Goal: Task Accomplishment & Management: Manage account settings

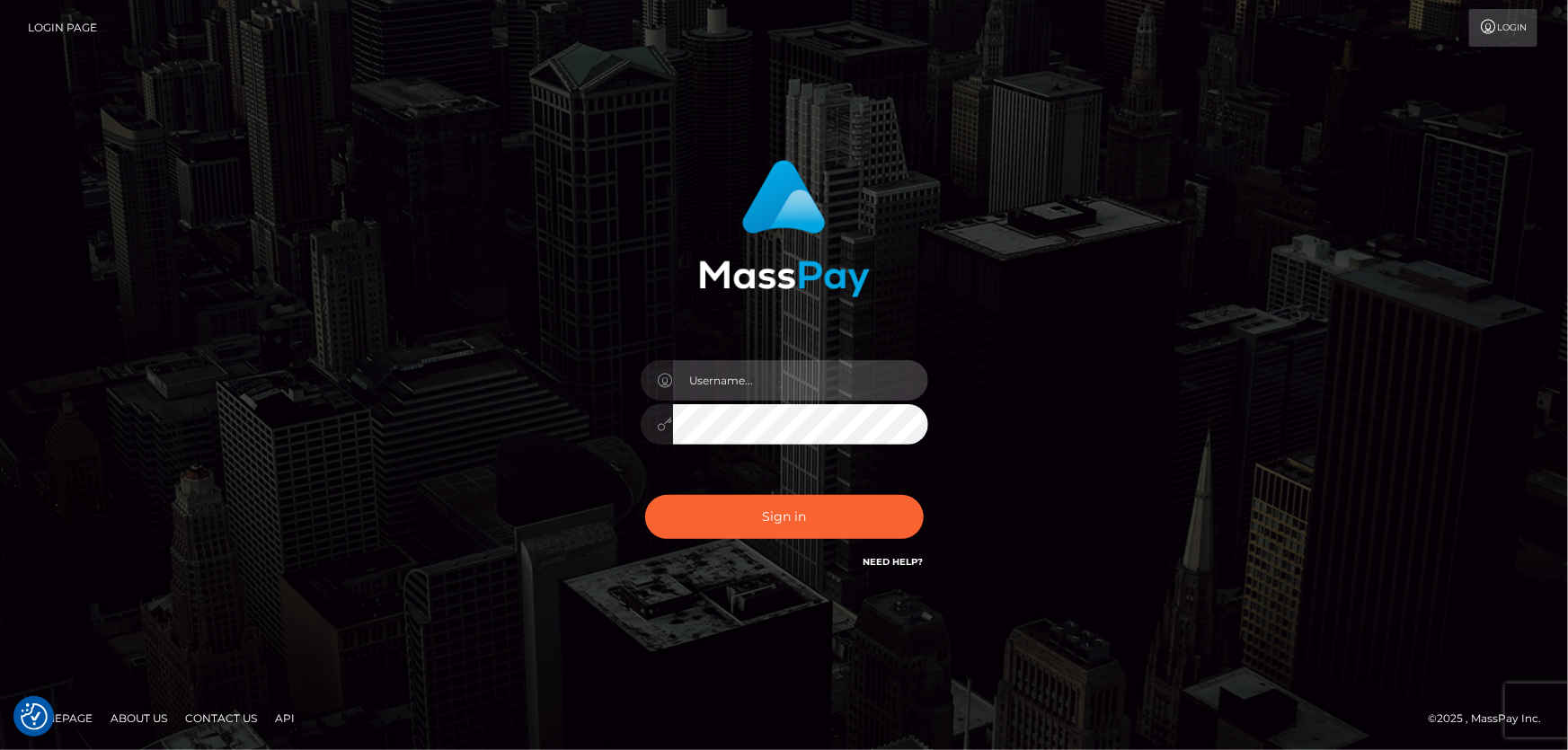
type input "Dan.Cirnat"
click at [918, 487] on div at bounding box center [761, 547] width 368 height 205
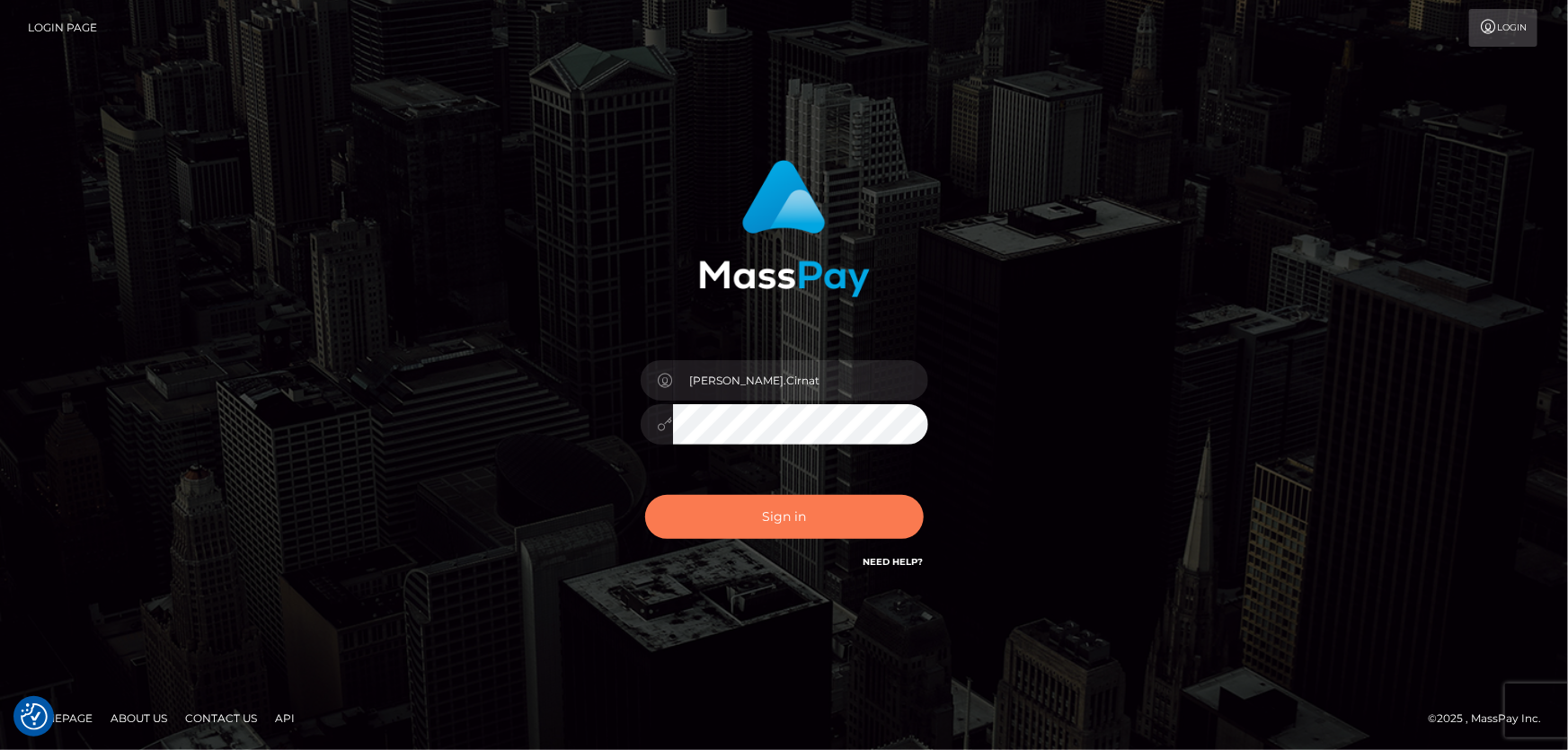
drag, startPoint x: 751, startPoint y: 515, endPoint x: 652, endPoint y: 497, distance: 100.6
click at [751, 516] on button "Sign in" at bounding box center [784, 516] width 279 height 44
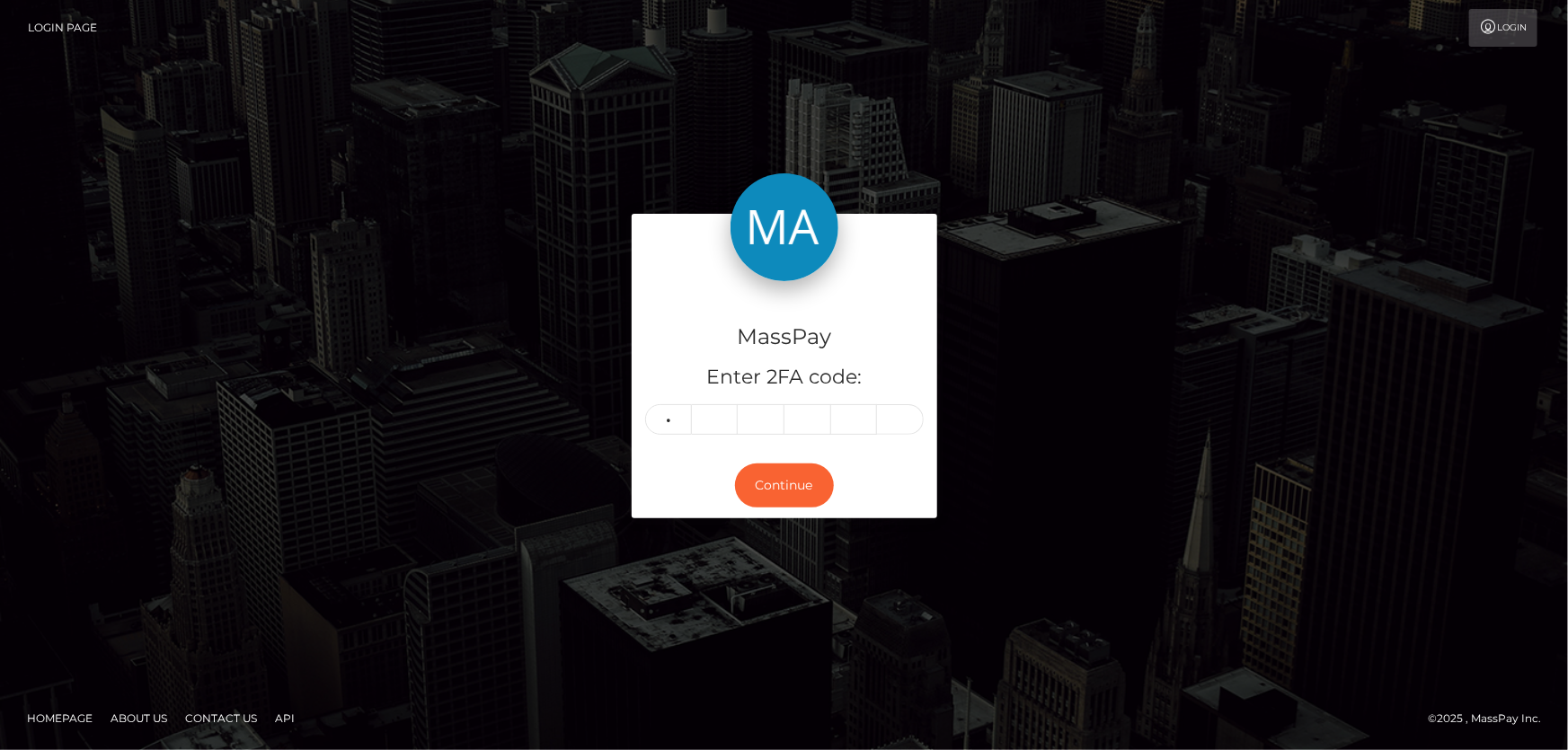
type input "5"
type input "4"
type input "5"
type input "9"
type input "4"
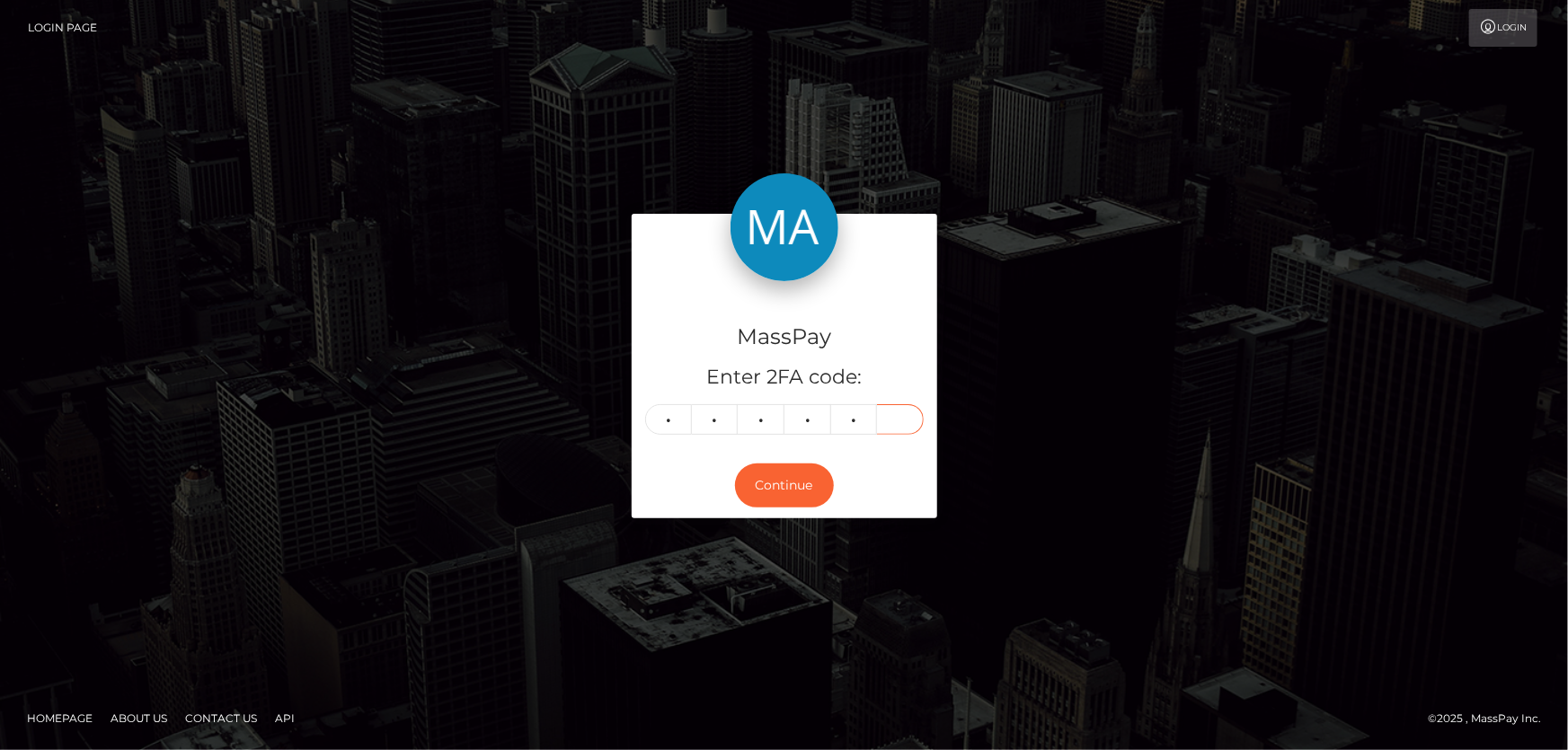
type input "0"
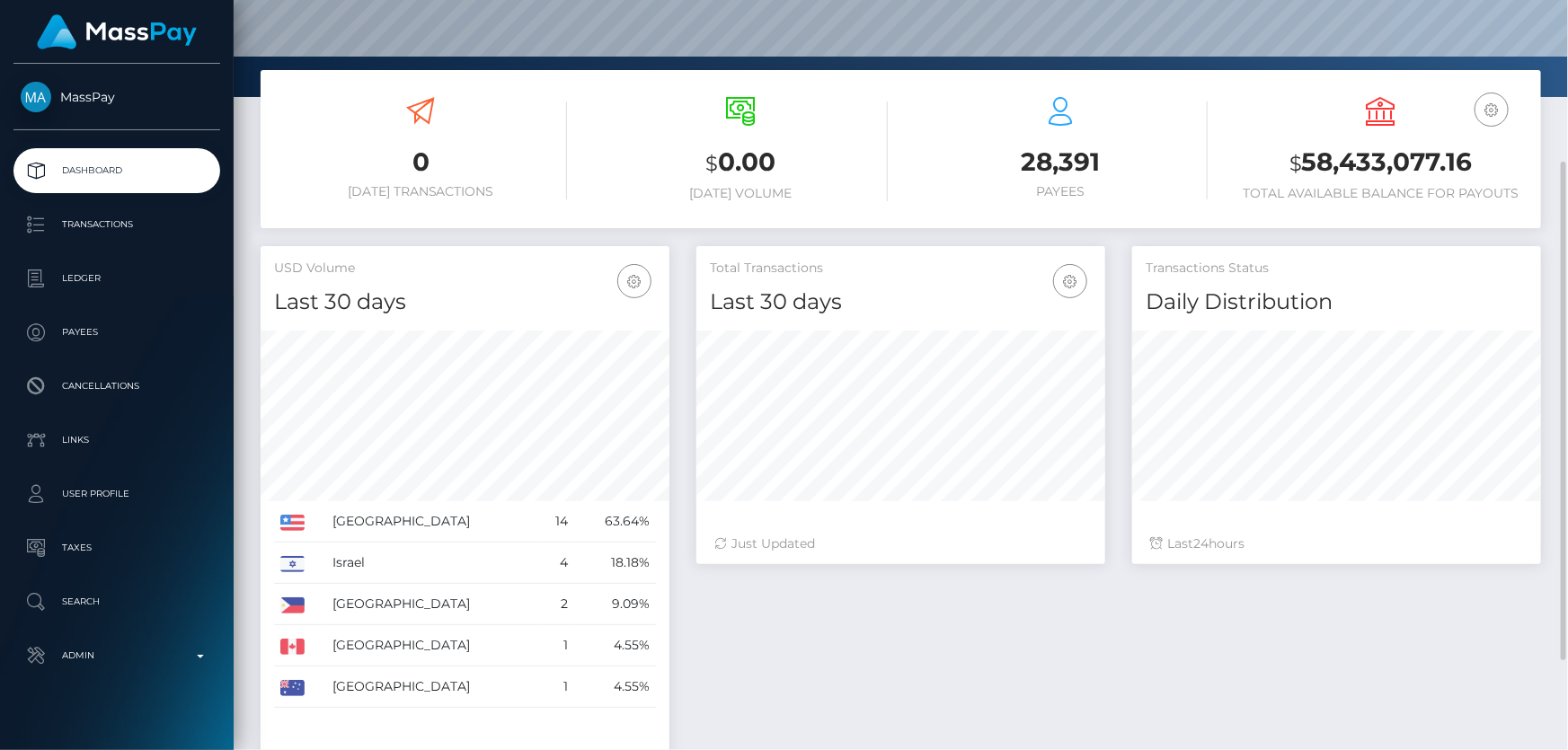
scroll to position [318, 407]
click at [870, 676] on div "Total Transactions Last 30 days Last 30 days Last 60 days Last 90 days 24" at bounding box center [1118, 522] width 871 height 552
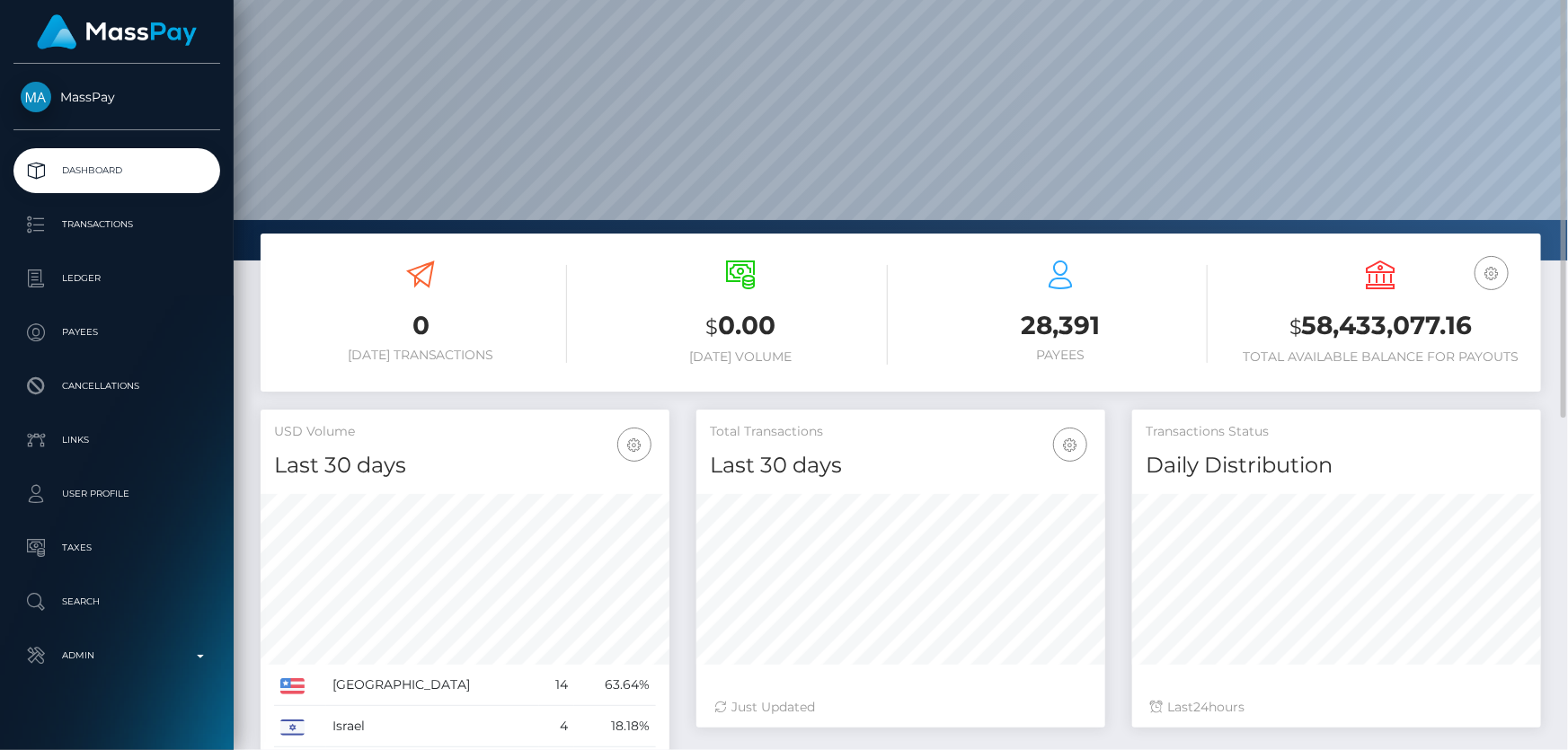
scroll to position [0, 0]
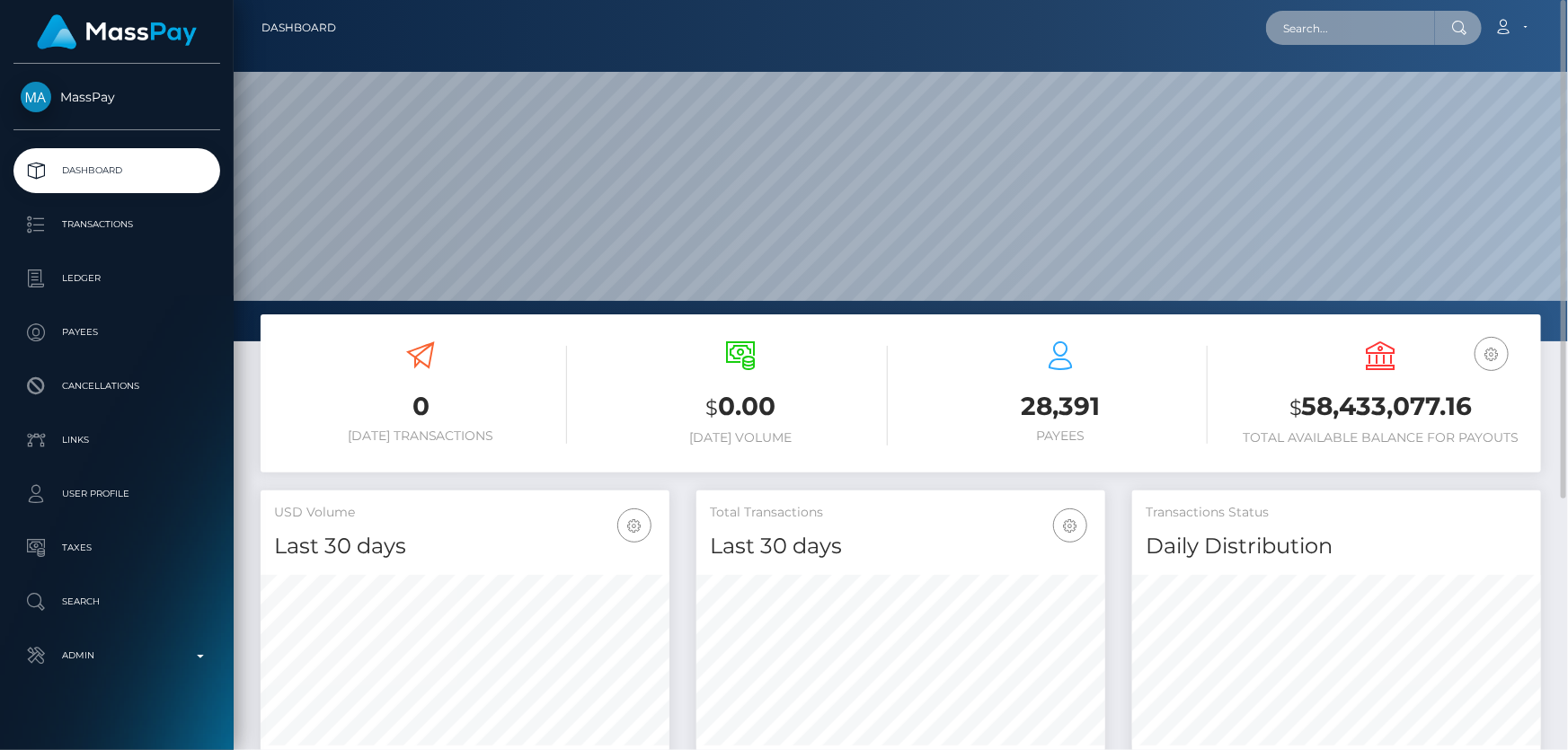
paste input "30554046-50a7-11ef-9e4e-06f6d32cc99d"
type input "30554046-50a7-11ef-9e4e-06f6d32cc99d"
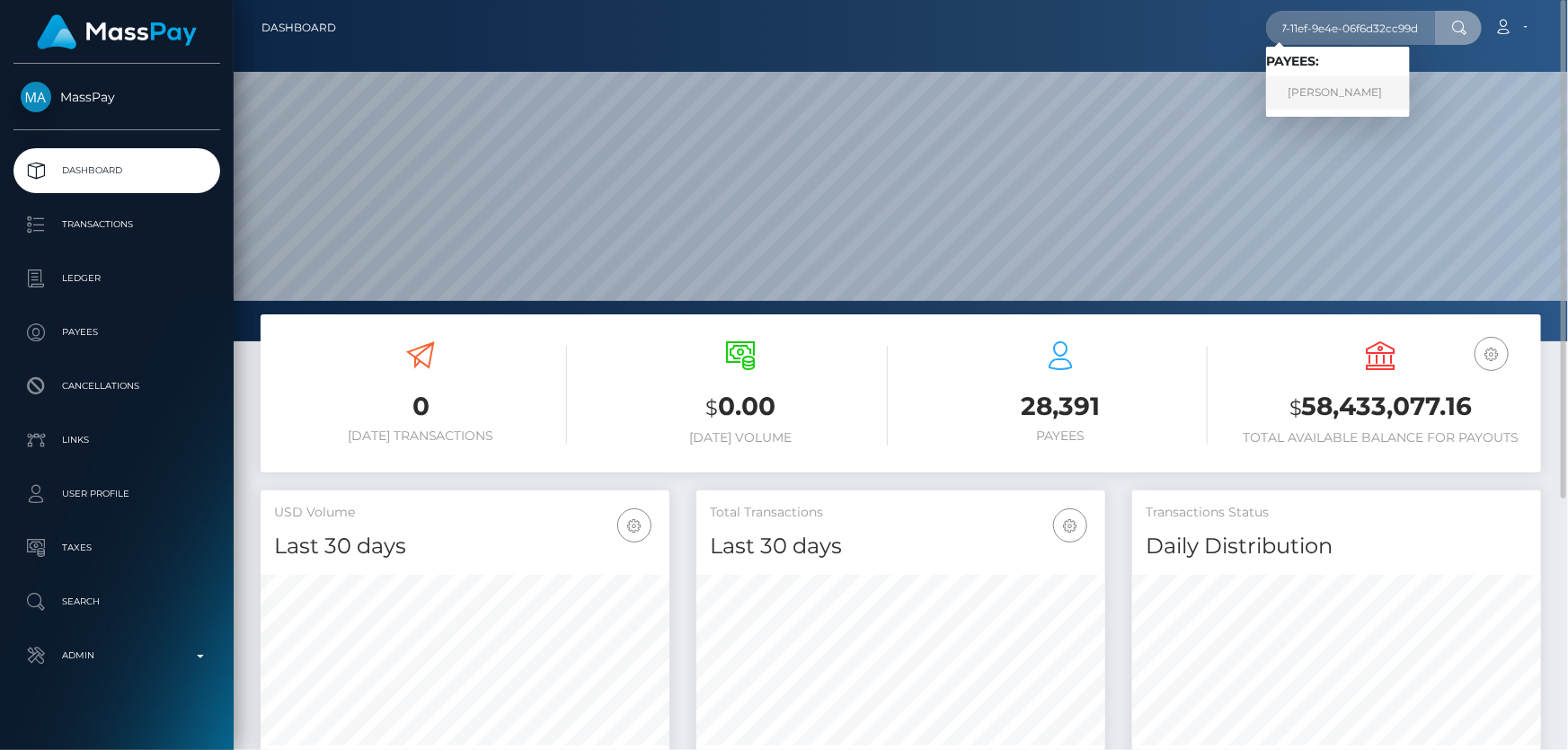
click at [1338, 89] on link "Mun Yin Liu" at bounding box center [1337, 92] width 144 height 33
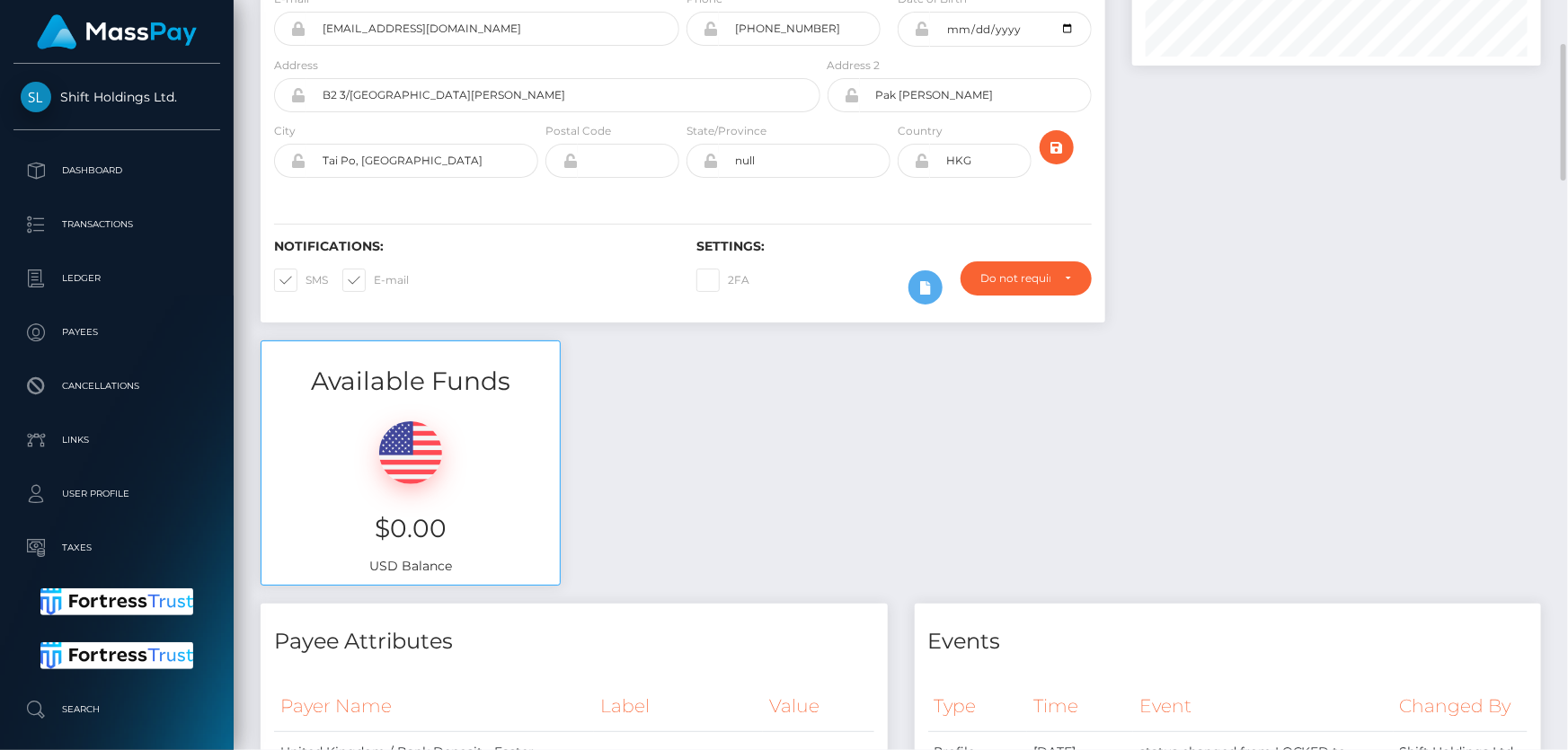
scroll to position [653, 0]
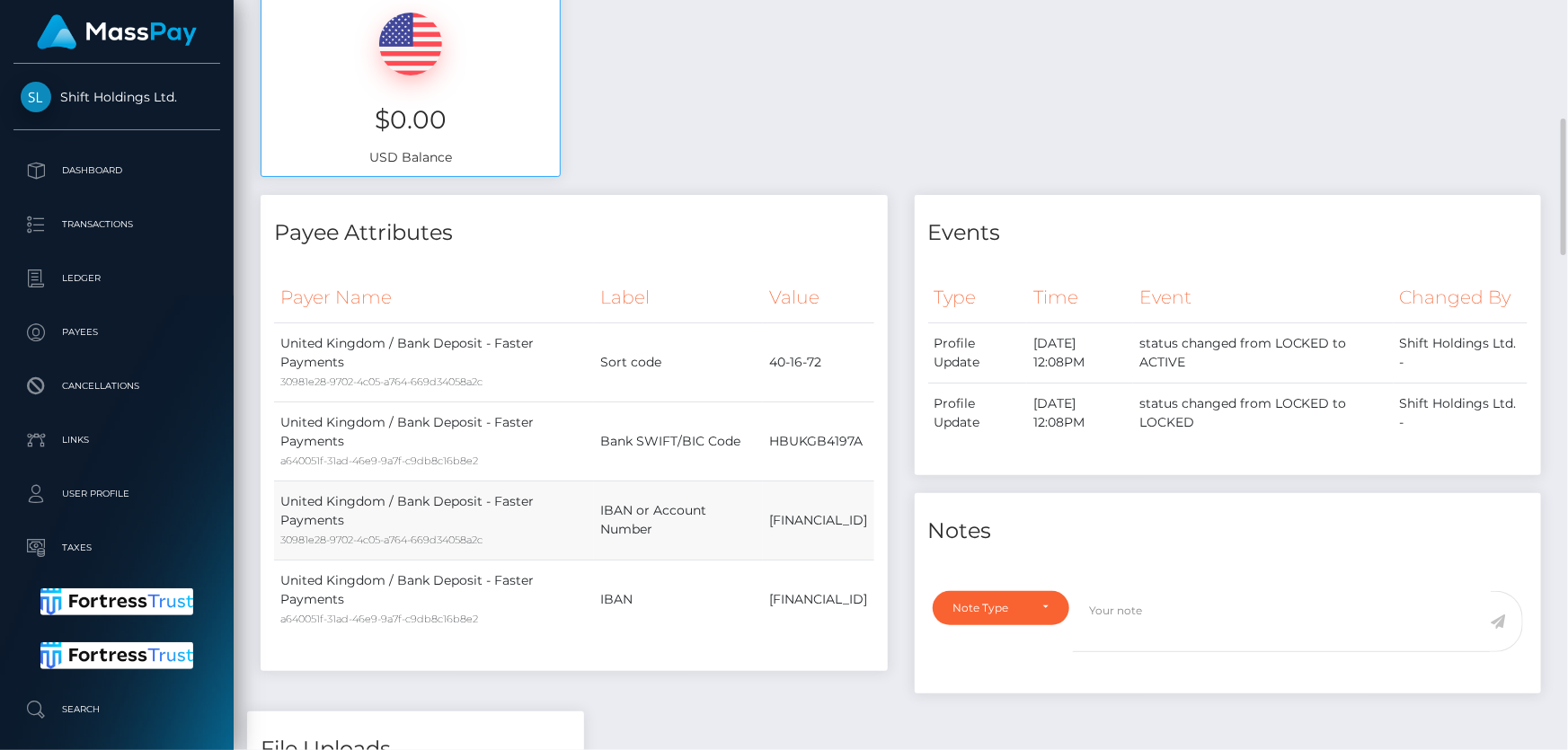
click at [779, 516] on td "GB97HBUK40167280842567" at bounding box center [818, 520] width 111 height 79
copy td "GB97HBUK40167280842567"
click at [1009, 611] on div "Note Type" at bounding box center [991, 607] width 75 height 14
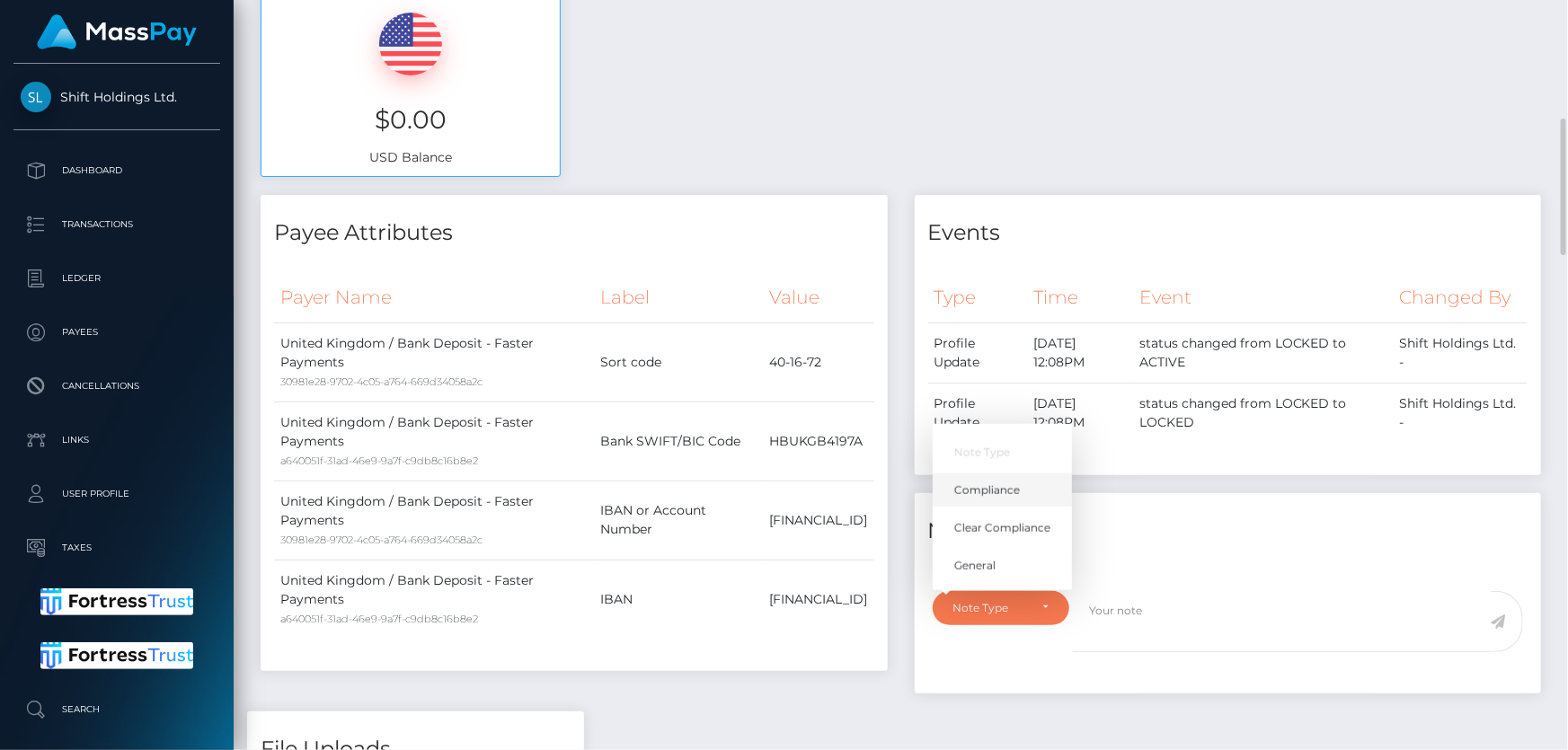
click at [1011, 485] on span "Compliance" at bounding box center [987, 490] width 66 height 16
select select "COMPLIANCE"
click at [1163, 601] on textarea at bounding box center [1281, 622] width 418 height 62
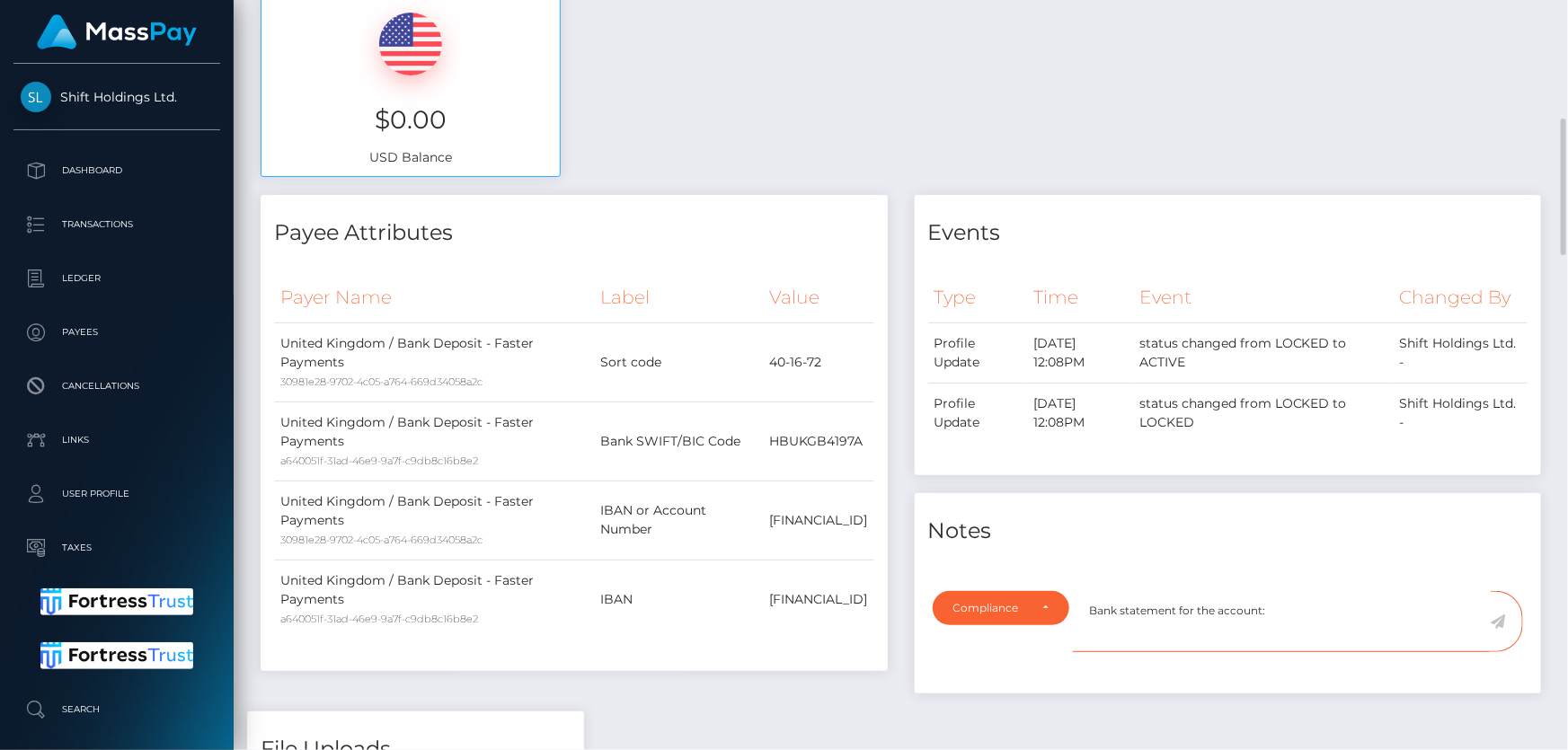
paste textarea "GB97HBUK40167280842567"
type textarea "Bank statement for the account: GB97HBUK40167280842567 required."
click at [1503, 620] on icon at bounding box center [1498, 620] width 15 height 14
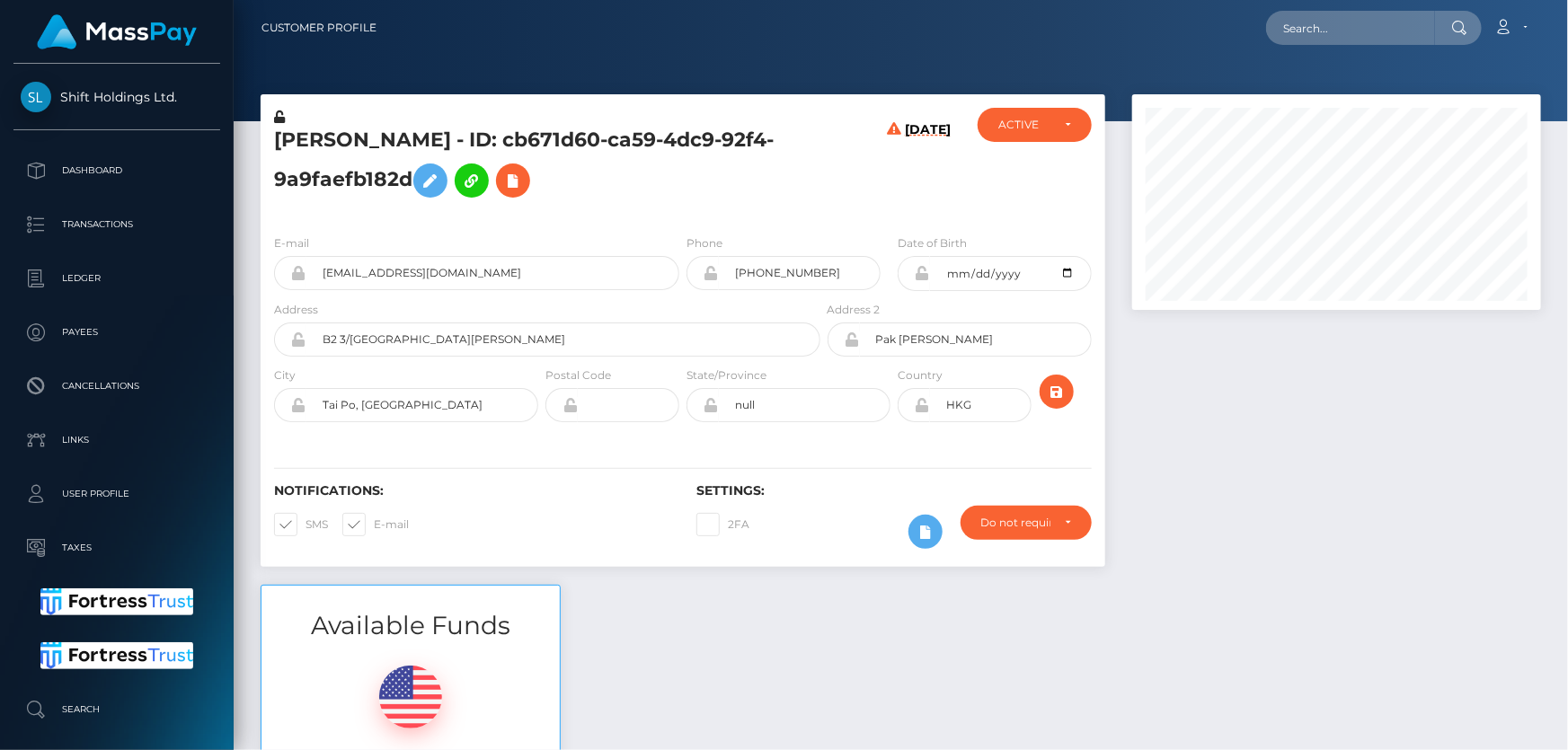
scroll to position [897954, 897998]
click at [1024, 126] on div "ACTIVE" at bounding box center [1023, 124] width 52 height 14
click at [1023, 211] on span "DEACTIVE" at bounding box center [1027, 210] width 56 height 16
select select "DEACTIVE"
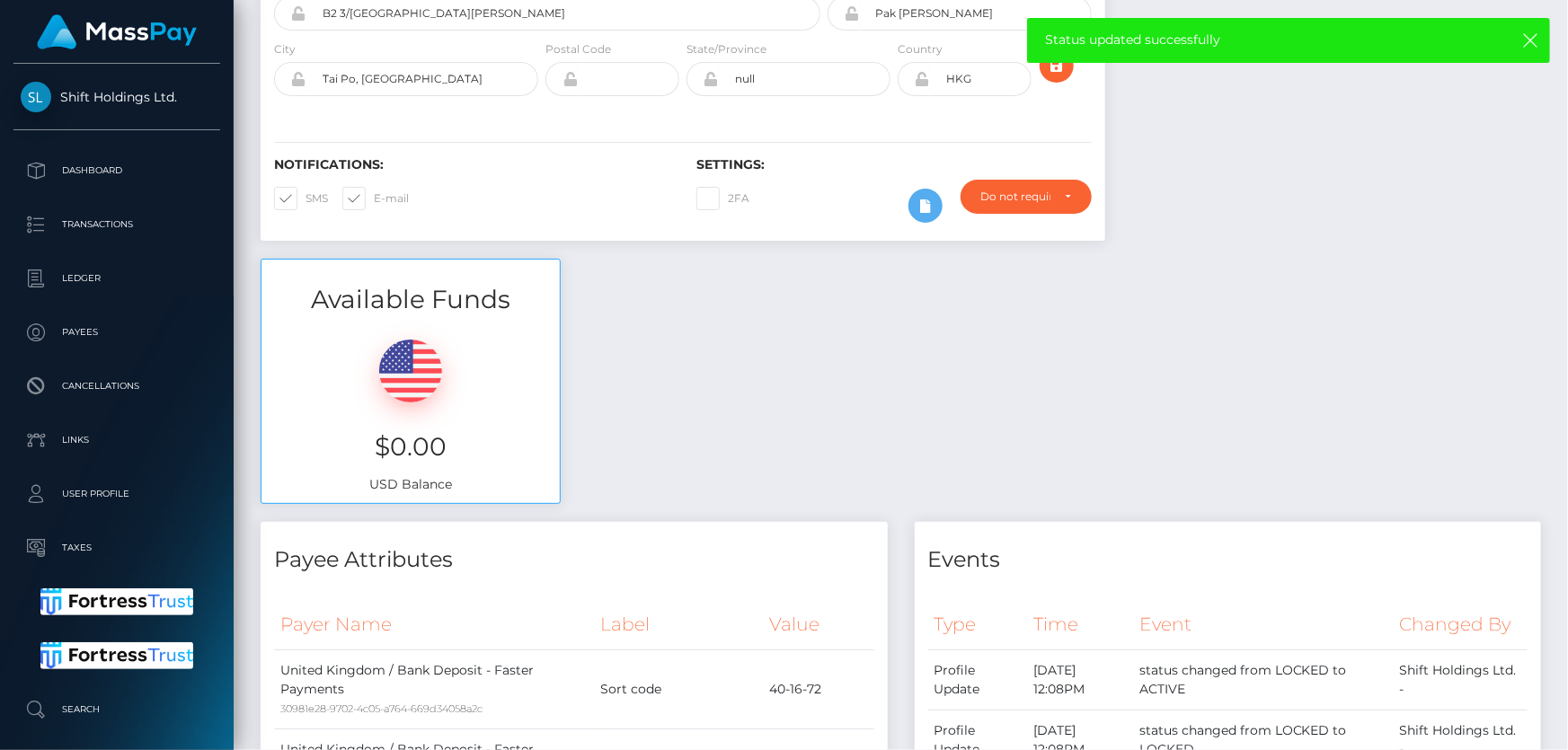
scroll to position [0, 0]
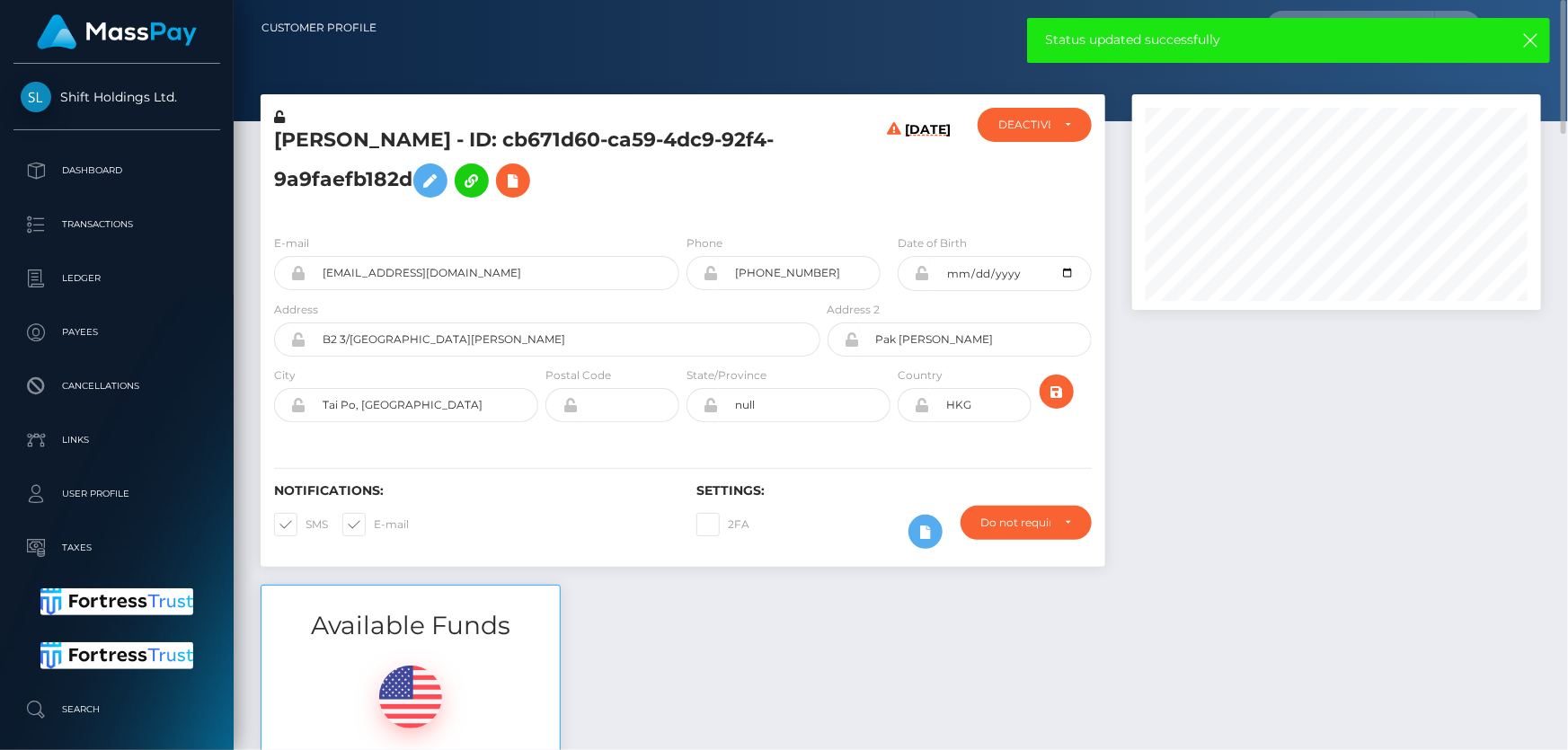
click at [340, 170] on h5 "[PERSON_NAME] - ID: cb671d60-ca59-4dc9-92f4-9a9faefb182d" at bounding box center [542, 166] width 536 height 80
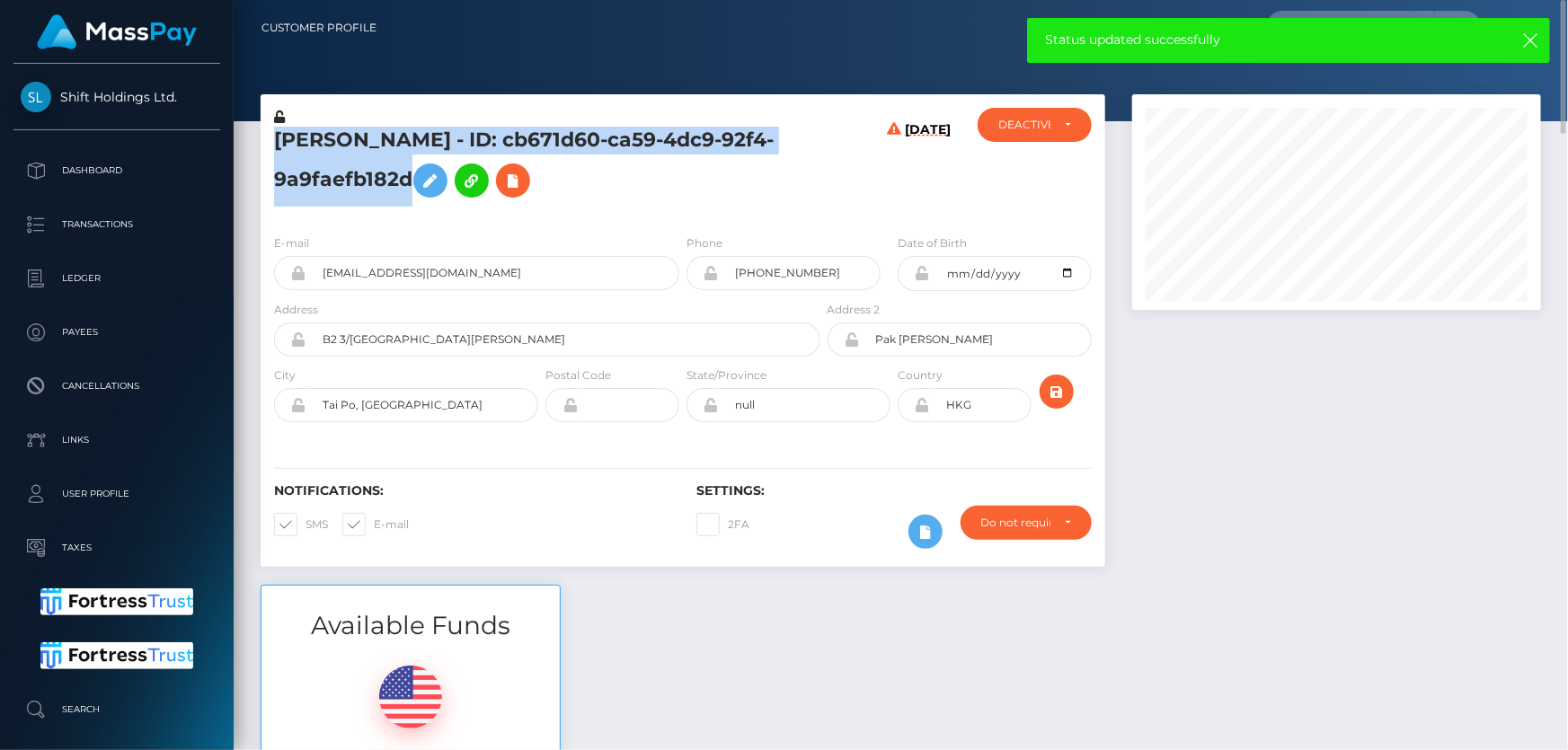
click at [340, 170] on h5 "[PERSON_NAME] - ID: cb671d60-ca59-4dc9-92f4-9a9faefb182d" at bounding box center [542, 166] width 536 height 80
copy h5 "[PERSON_NAME] - ID: cb671d60-ca59-4dc9-92f4-9a9faefb182d"
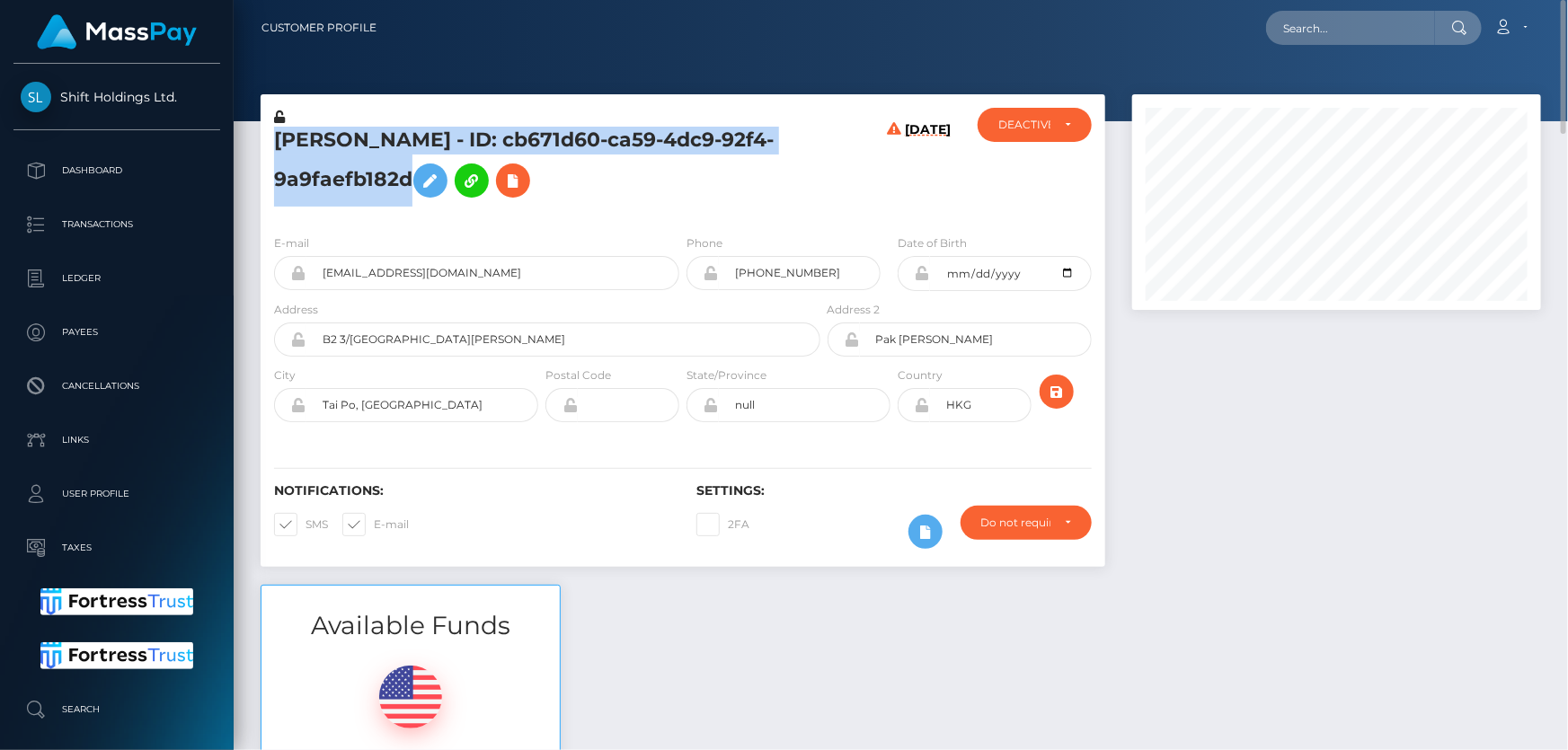
copy h5 "[PERSON_NAME] - ID: cb671d60-ca59-4dc9-92f4-9a9faefb182d"
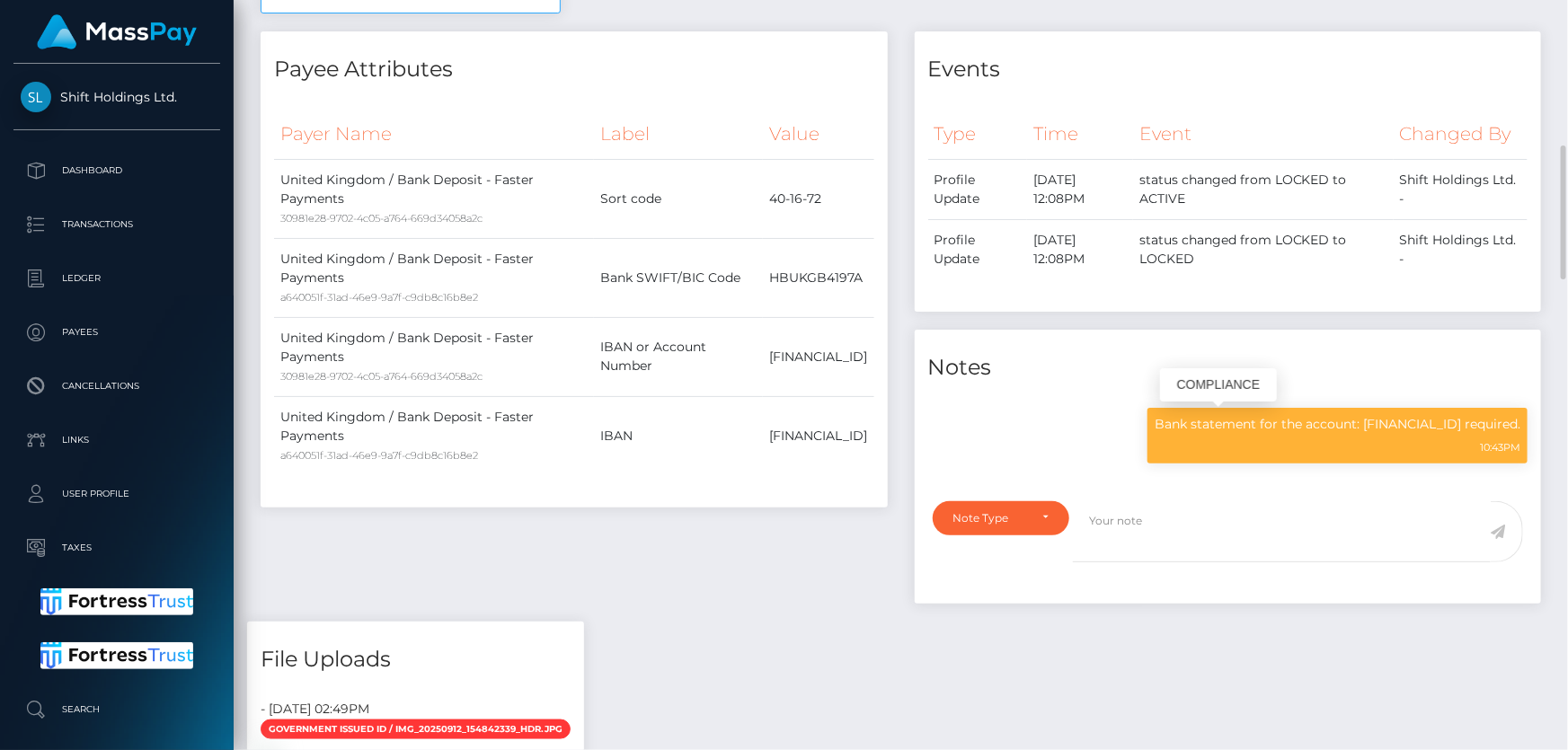
scroll to position [216, 407]
click at [1171, 427] on p "Bank statement for the account: [FINANCIAL_ID] required." at bounding box center [1337, 424] width 365 height 19
copy div "Bank statement for the account: [FINANCIAL_ID] required."
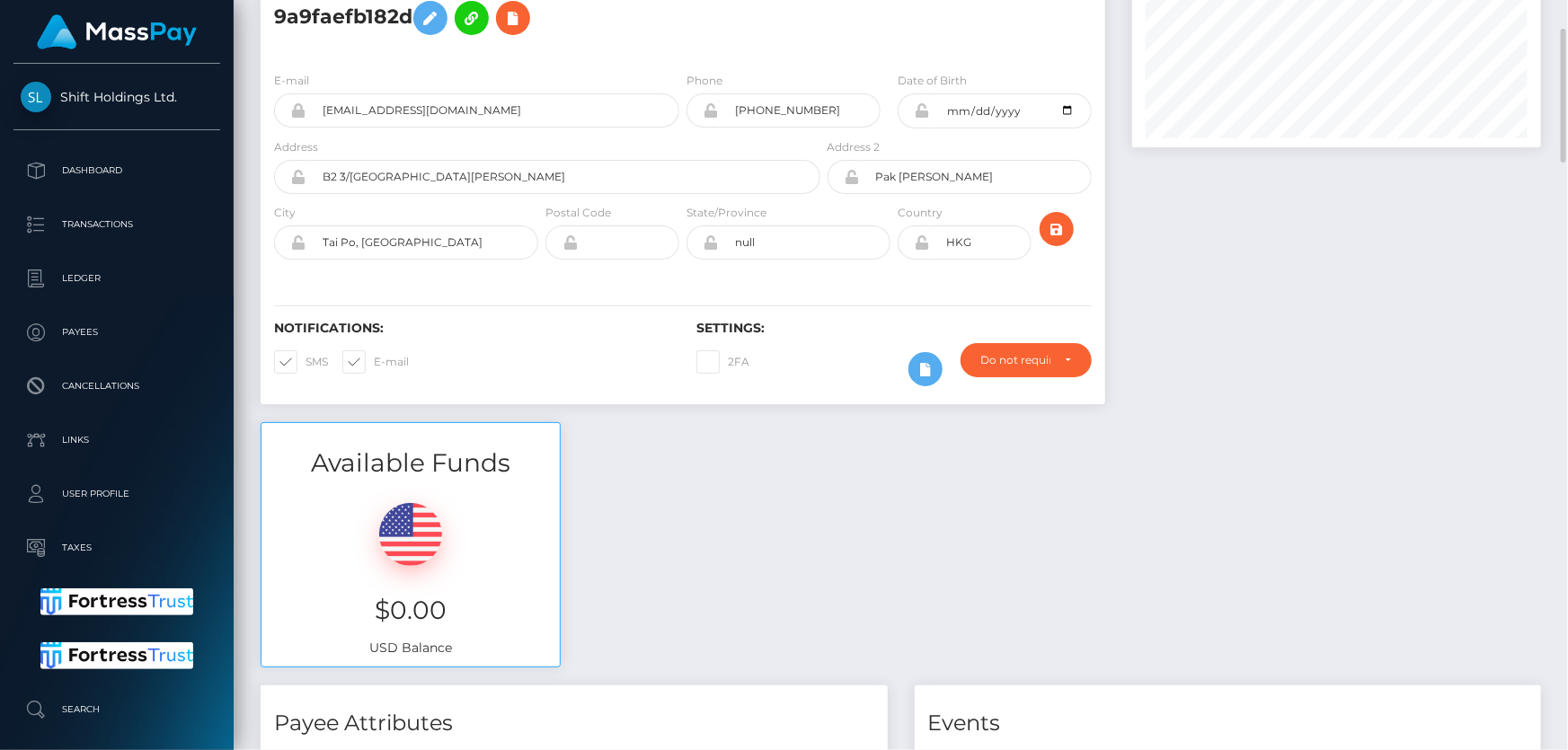
scroll to position [0, 0]
